Goal: Task Accomplishment & Management: Manage account settings

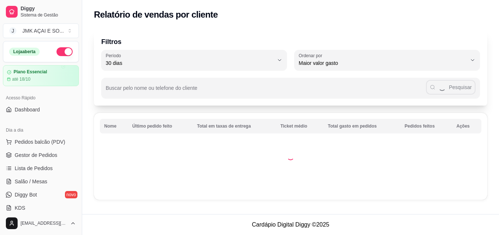
select select "30"
select select "HIGHEST_TOTAL_SPENT_WITH_ORDERS"
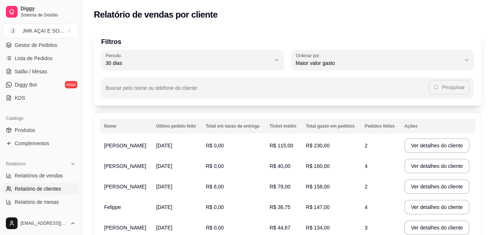
click at [269, 71] on div "Buscar pelo nome ou telefone do cliente Pesquisar" at bounding box center [287, 84] width 373 height 28
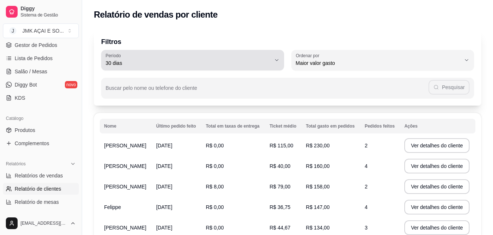
click at [275, 61] on icon "button" at bounding box center [277, 60] width 6 height 6
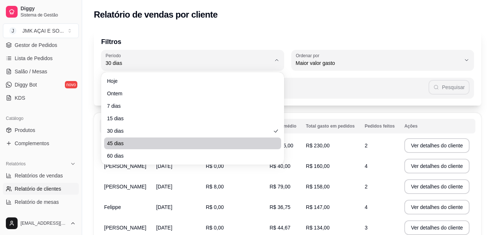
scroll to position [37, 0]
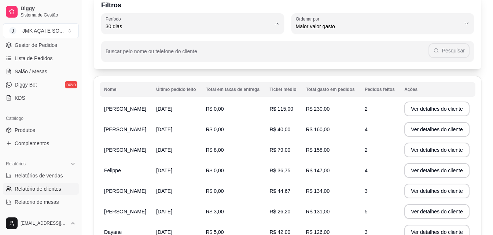
click at [168, 118] on span "60 dias" at bounding box center [188, 115] width 157 height 7
type input "60"
select select "60"
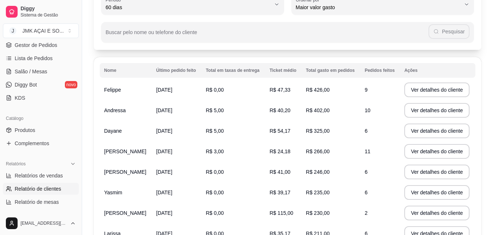
scroll to position [14, 0]
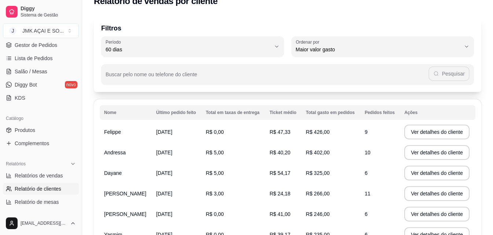
click at [311, 140] on td "R$ 426,00" at bounding box center [331, 132] width 59 height 21
click at [319, 145] on td "R$ 402,00" at bounding box center [331, 152] width 59 height 21
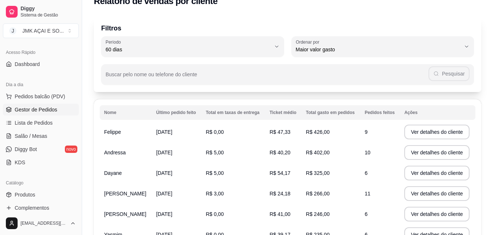
scroll to position [37, 0]
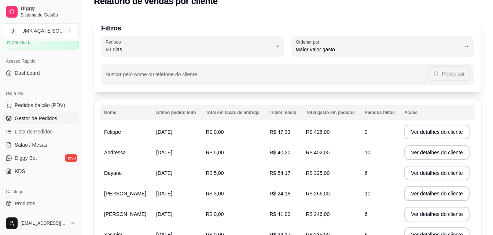
click at [38, 118] on span "Gestor de Pedidos" at bounding box center [36, 118] width 43 height 7
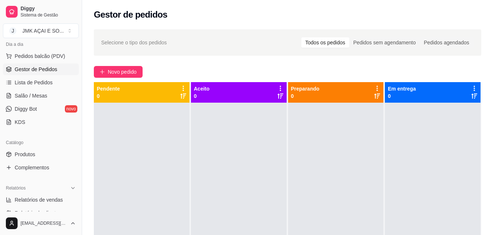
scroll to position [73, 0]
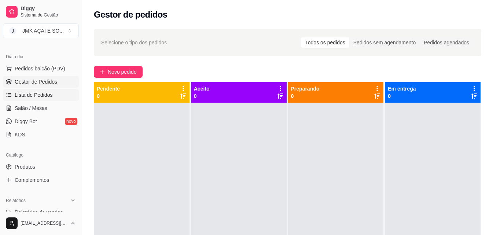
click at [22, 97] on span "Lista de Pedidos" at bounding box center [34, 94] width 38 height 7
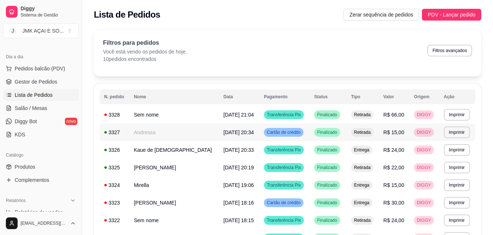
click at [150, 131] on td "Andressa" at bounding box center [175, 133] width 90 height 18
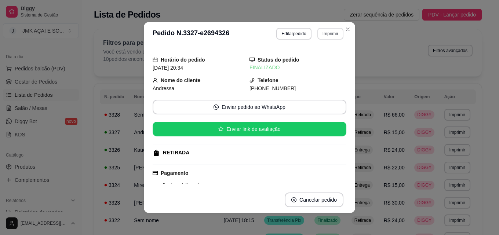
click at [317, 32] on button "Imprimir" at bounding box center [330, 34] width 26 height 12
click at [309, 57] on button "IMPRESSORA" at bounding box center [314, 60] width 53 height 12
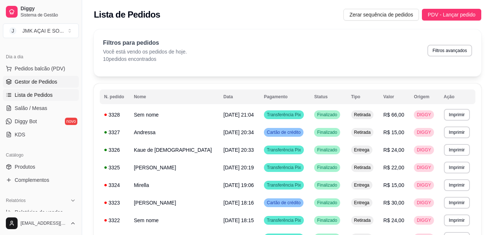
click at [62, 83] on link "Gestor de Pedidos" at bounding box center [41, 82] width 76 height 12
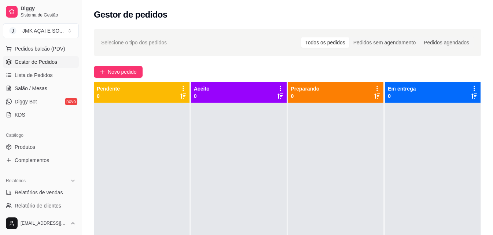
scroll to position [147, 0]
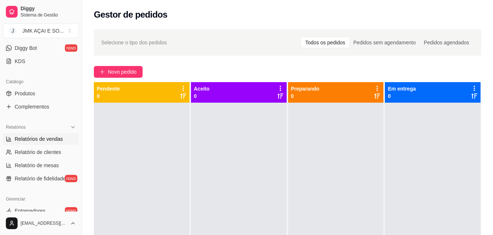
click at [29, 136] on span "Relatórios de vendas" at bounding box center [39, 138] width 48 height 7
select select "ALL"
select select "0"
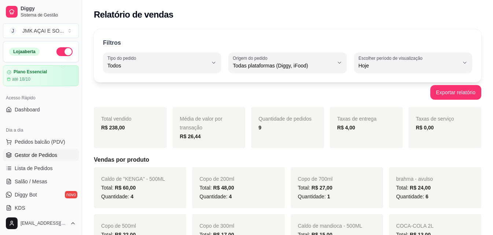
click at [36, 151] on link "Gestor de Pedidos" at bounding box center [41, 155] width 76 height 12
